Goal: Task Accomplishment & Management: Use online tool/utility

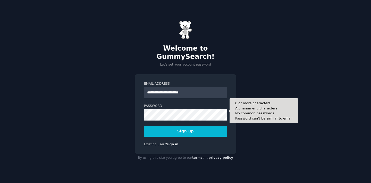
type input "**********"
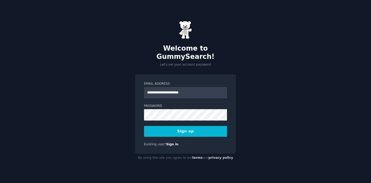
click at [164, 126] on button "Sign up" at bounding box center [185, 131] width 83 height 11
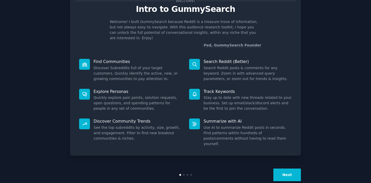
click at [292, 168] on button "Next" at bounding box center [287, 174] width 28 height 13
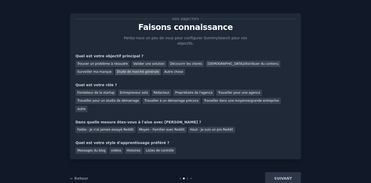
click at [115, 70] on div "Étude de marché générale" at bounding box center [138, 72] width 46 height 6
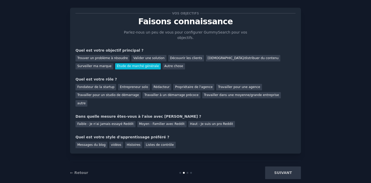
scroll to position [6, 0]
click at [134, 87] on div "Entrepreneur solo" at bounding box center [134, 87] width 32 height 6
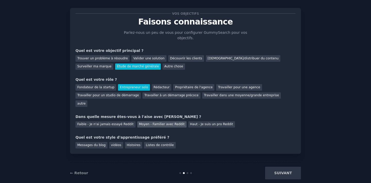
click at [157, 121] on div "Moyen - Familier avec Reddit" at bounding box center [161, 124] width 49 height 6
click at [131, 142] on div "Histoires" at bounding box center [133, 145] width 17 height 6
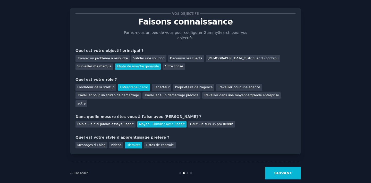
click at [281, 167] on button "SUIVANT" at bounding box center [283, 172] width 36 height 13
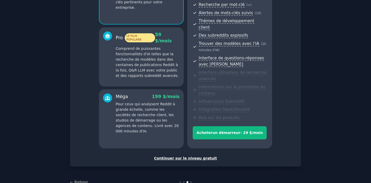
scroll to position [80, 0]
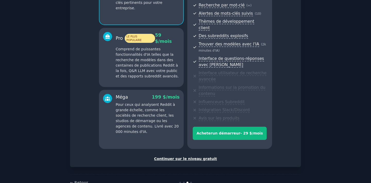
click at [176, 156] on div "Continuer sur le niveau gratuit" at bounding box center [185, 158] width 220 height 5
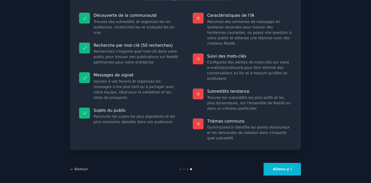
scroll to position [56, 0]
click at [275, 163] on button "Allons-y !" at bounding box center [281, 169] width 37 height 13
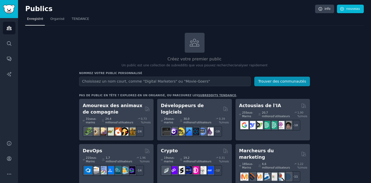
click at [172, 79] on input "text" at bounding box center [164, 81] width 171 height 10
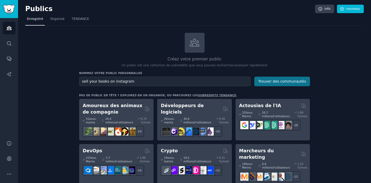
type input "sell your books on instagram"
click at [277, 80] on button "Trouver des communautés" at bounding box center [282, 81] width 56 height 10
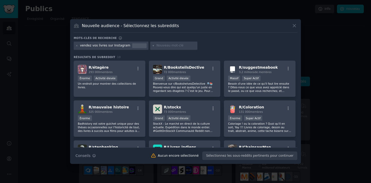
click at [110, 45] on div "vendez vos livres sur Instagram" at bounding box center [105, 45] width 50 height 5
copy div "vendez vos livres sur Instagram"
click at [296, 24] on icon at bounding box center [293, 25] width 5 height 5
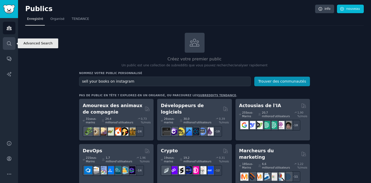
click at [10, 43] on icon "Barre latérale" at bounding box center [9, 43] width 4 height 4
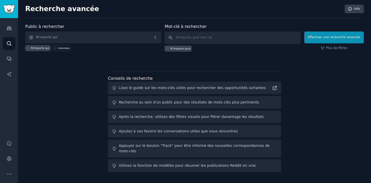
click at [89, 37] on span "N'importe qui" at bounding box center [93, 37] width 136 height 12
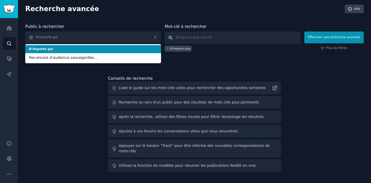
click at [186, 36] on input "text" at bounding box center [232, 37] width 136 height 12
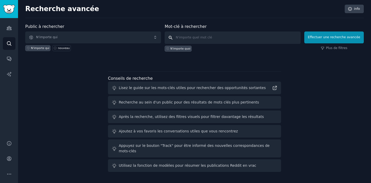
paste input "vendez vos livres sur Instagram"
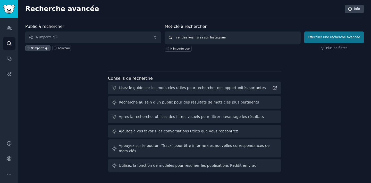
type input "vendez vos livres sur Instagram"
click at [342, 35] on button "Effectuer une recherche avancée" at bounding box center [333, 37] width 59 height 12
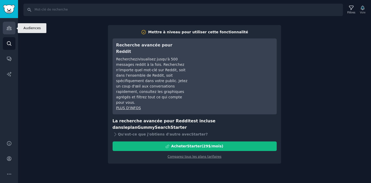
click at [9, 29] on icon "Barre latérale" at bounding box center [8, 27] width 5 height 5
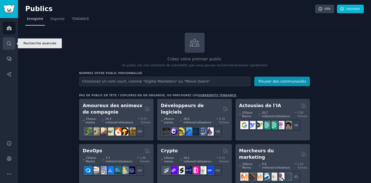
click at [8, 46] on link "RECHERCHE" at bounding box center [9, 43] width 13 height 13
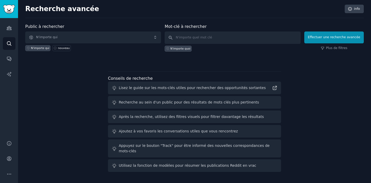
click at [80, 39] on span "N'importe qui" at bounding box center [93, 37] width 136 height 12
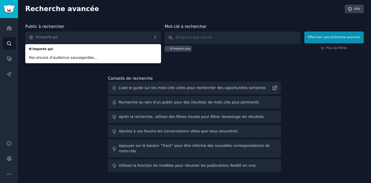
click at [67, 105] on div "Public à rechercher N'importe qui N'importe qui Pas encore d'audience sauvegard…" at bounding box center [194, 98] width 338 height 150
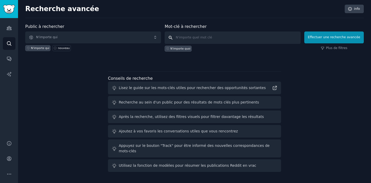
click at [216, 38] on input "text" at bounding box center [232, 37] width 136 height 12
paste input "vendez vos livres sur Instagram"
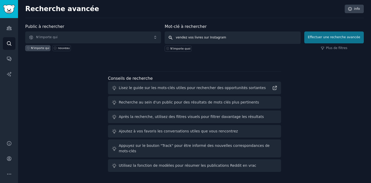
type input "vendez vos livres sur Instagram"
click at [332, 41] on button "Effectuer une recherche avancée" at bounding box center [333, 37] width 59 height 12
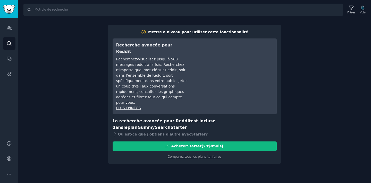
click at [60, 65] on div "RECHERCHE Filtres Voie Mettre à niveau pour utiliser cette fonctionnalité Reche…" at bounding box center [194, 91] width 353 height 183
click at [10, 33] on link "Publics" at bounding box center [9, 28] width 13 height 13
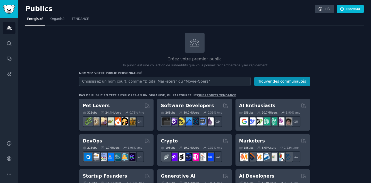
click at [128, 80] on input "text" at bounding box center [164, 81] width 171 height 10
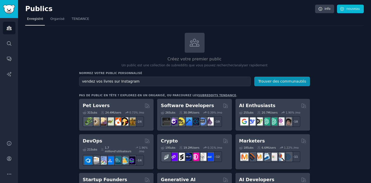
click at [188, 81] on input "vendez vos livres sur Instagram" at bounding box center [164, 81] width 171 height 10
type input "vendez vos livres sur Instagram"
click at [292, 81] on button "Trouver des communautés" at bounding box center [282, 81] width 56 height 10
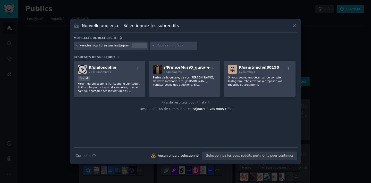
click at [172, 45] on input "text" at bounding box center [175, 45] width 39 height 5
paste input "vendez vos livres sur Instagram"
click at [77, 46] on icon at bounding box center [76, 45] width 1 height 1
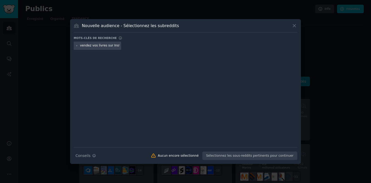
click at [106, 45] on input "vendez vos livres sur Instagram" at bounding box center [99, 45] width 39 height 5
type input "sell your books on instagram"
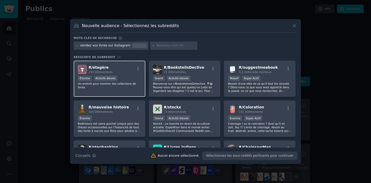
click at [131, 90] on div "R/ étagère 293 000 membres 100 000 - 1 000 000 membres Énorme Activité élevée U…" at bounding box center [110, 78] width 72 height 36
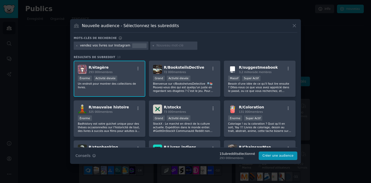
click at [122, 80] on div "100 000 - 1 000 000 membres Énorme Activité élevée" at bounding box center [109, 78] width 63 height 6
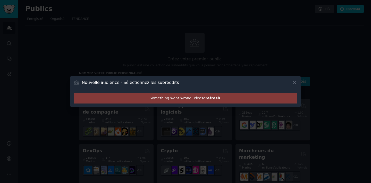
click at [122, 80] on h3 "Nouvelle audience - Sélectionnez les subreddits" at bounding box center [130, 82] width 97 height 5
click at [293, 83] on icon at bounding box center [294, 82] width 3 height 3
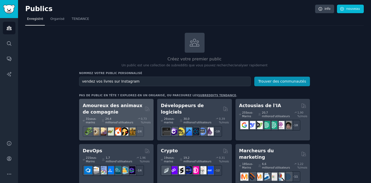
click at [114, 106] on h2 "Amoureux des animaux de compagnie" at bounding box center [113, 108] width 60 height 13
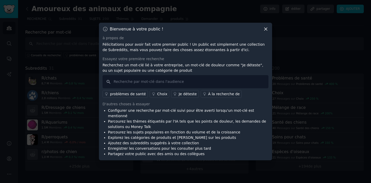
click at [266, 32] on icon at bounding box center [265, 28] width 5 height 5
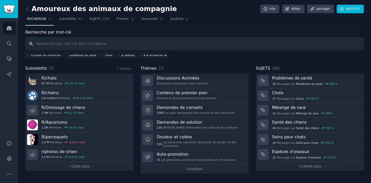
click at [46, 44] on input "text" at bounding box center [194, 43] width 338 height 13
paste input "vendez vos livres sur Instagram"
type input "vendez vos livres sur Instagram"
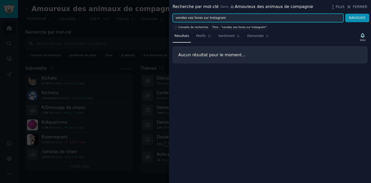
click at [313, 20] on input "vendez vos livres sur Instagram" at bounding box center [257, 18] width 171 height 9
type input "sell your books on instagram"
click at [357, 18] on button "NAVIGUER" at bounding box center [357, 18] width 24 height 9
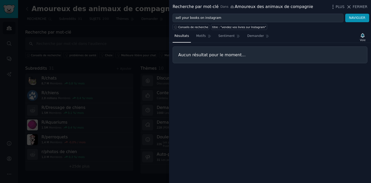
click at [360, 3] on div "Recherche par mot-clé Dans Amoureux des animaux de compagnie PLUS FERMER" at bounding box center [270, 7] width 202 height 14
click at [360, 5] on span "FERMER" at bounding box center [359, 6] width 15 height 5
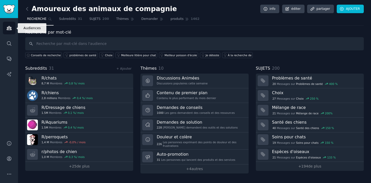
click at [10, 28] on icon "Barre latérale" at bounding box center [8, 27] width 5 height 5
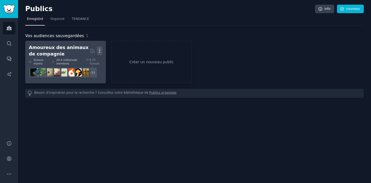
click at [101, 53] on icon "button" at bounding box center [99, 50] width 5 height 5
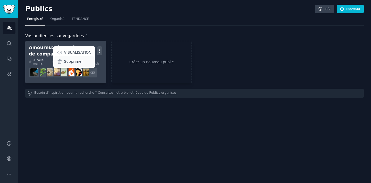
click at [72, 62] on p "Supprimer" at bounding box center [73, 61] width 19 height 5
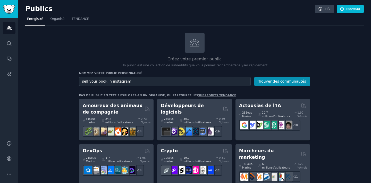
type input "sell your book in instagram"
click at [282, 81] on button "Trouver des communautés" at bounding box center [282, 81] width 56 height 10
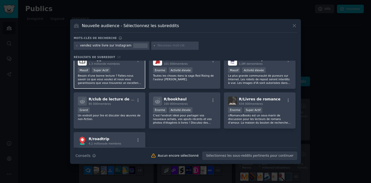
scroll to position [48, 0]
click at [293, 29] on div "Nouvelle audience - Sélectionnez les subreddits" at bounding box center [185, 28] width 223 height 10
click at [294, 25] on icon at bounding box center [293, 25] width 5 height 5
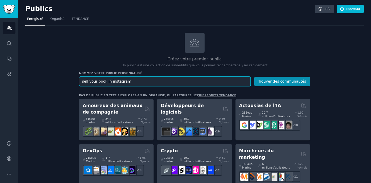
click at [131, 80] on input "sell your book in instagram" at bounding box center [164, 81] width 171 height 10
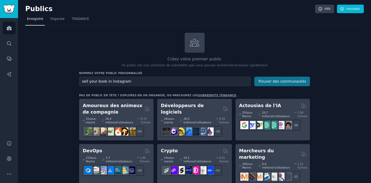
click at [284, 81] on button "Trouver des communautés" at bounding box center [282, 81] width 56 height 10
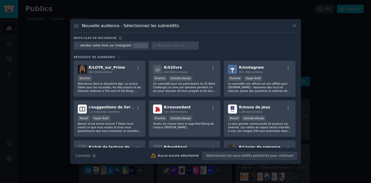
click at [292, 27] on icon at bounding box center [293, 25] width 5 height 5
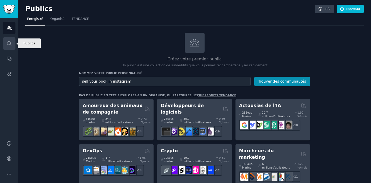
click at [6, 43] on icon "Barre latérale" at bounding box center [8, 43] width 5 height 5
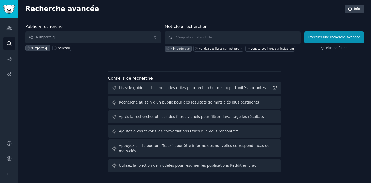
click at [66, 36] on span "N'importe qui" at bounding box center [93, 37] width 136 height 12
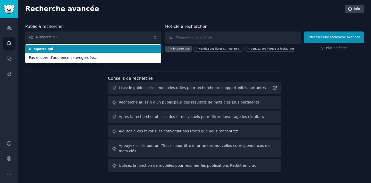
click at [66, 36] on span "N'importe qui" at bounding box center [93, 37] width 136 height 12
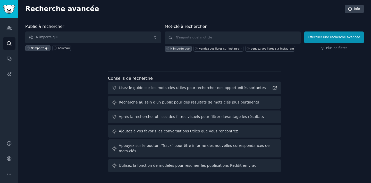
click at [65, 37] on span "N'importe qui" at bounding box center [93, 37] width 136 height 12
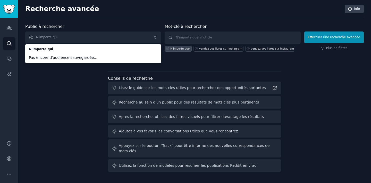
click at [84, 56] on span "Pas encore d'audience sauvegardée..." at bounding box center [93, 57] width 128 height 5
click at [189, 72] on div "Conseils de recherche Lisez le guide sur les mots-clés utiles pour rechercher d…" at bounding box center [194, 121] width 173 height 100
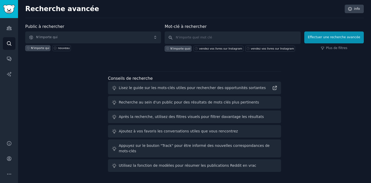
click at [156, 75] on div "Conseils de recherche Lisez le guide sur les mots-clés utiles pour rechercher d…" at bounding box center [194, 121] width 173 height 100
click at [8, 32] on link "Publics" at bounding box center [9, 28] width 13 height 13
